Goal: Entertainment & Leisure: Consume media (video, audio)

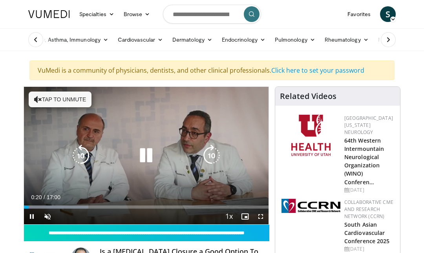
click at [147, 160] on icon "Video Player" at bounding box center [146, 155] width 22 height 22
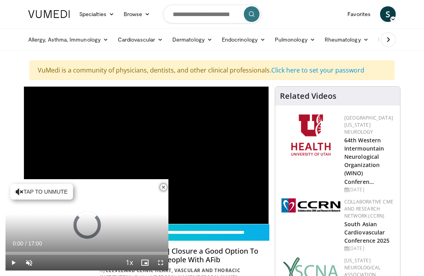
scroll to position [168, 0]
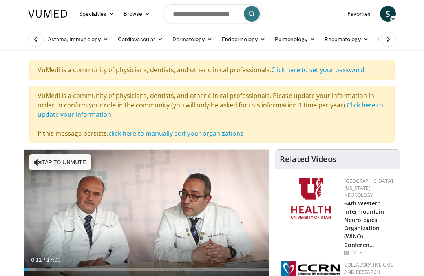
scroll to position [3, 0]
